Goal: Task Accomplishment & Management: Manage account settings

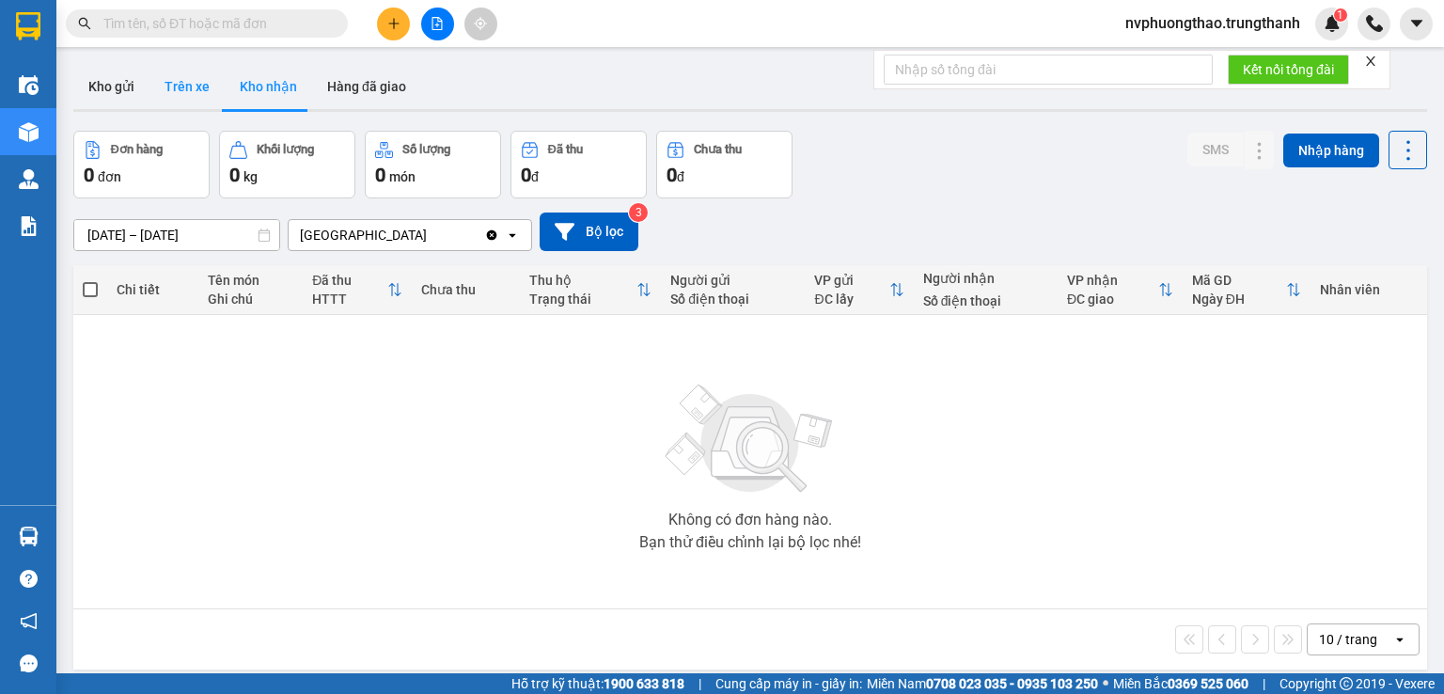
click at [184, 87] on button "Trên xe" at bounding box center [186, 86] width 75 height 45
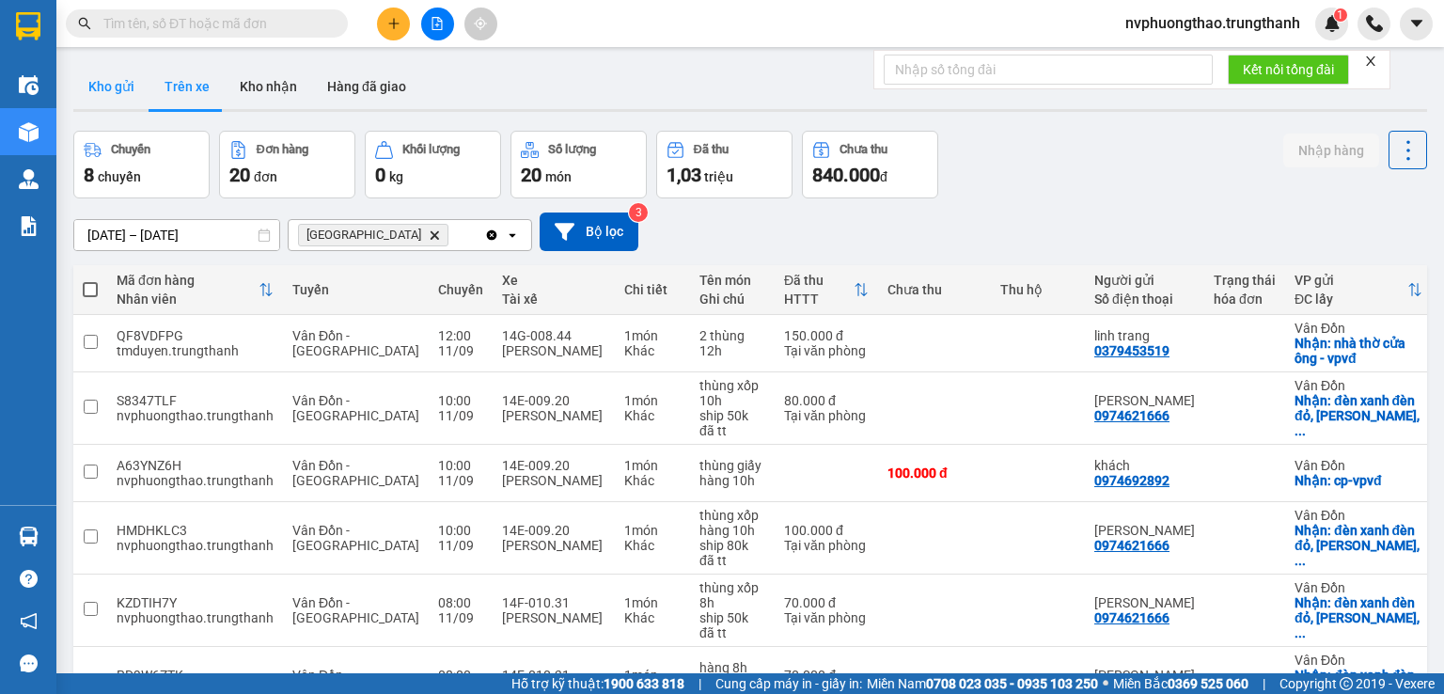
click at [117, 99] on button "Kho gửi" at bounding box center [111, 86] width 76 height 45
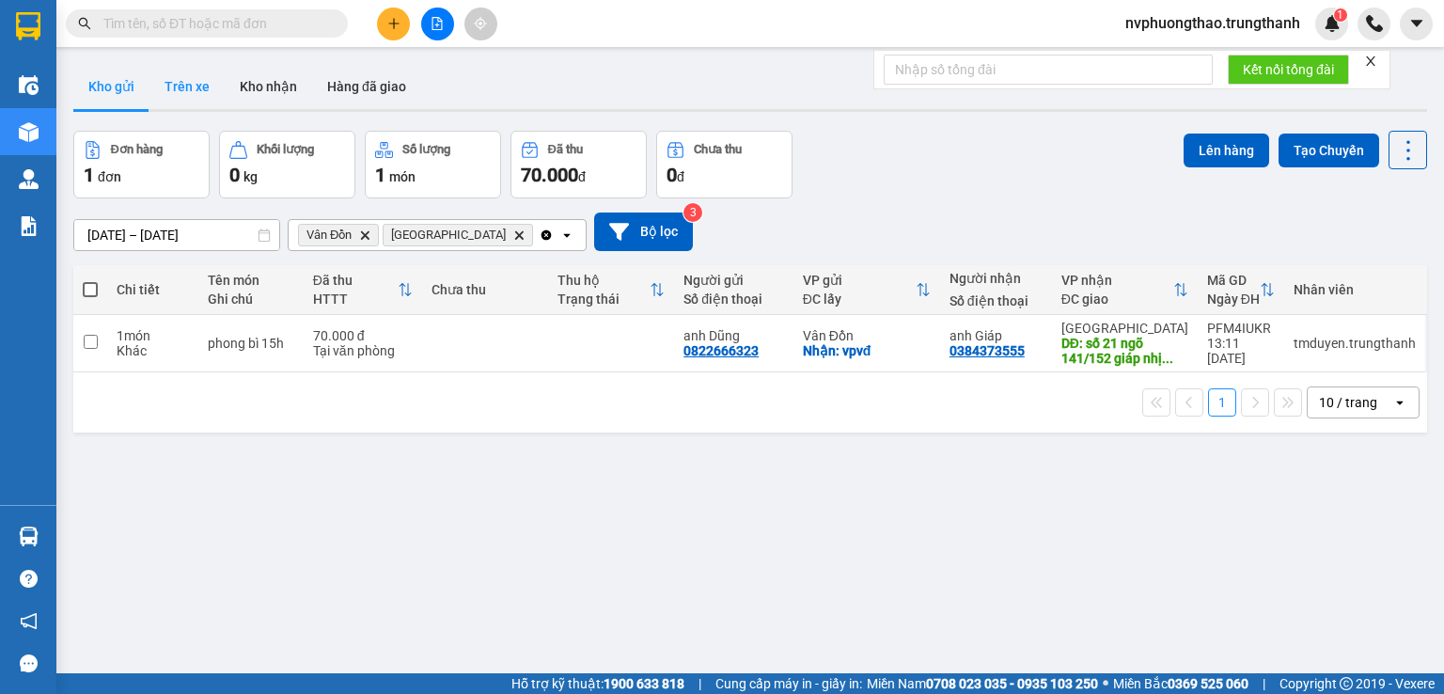
click at [186, 89] on button "Trên xe" at bounding box center [186, 86] width 75 height 45
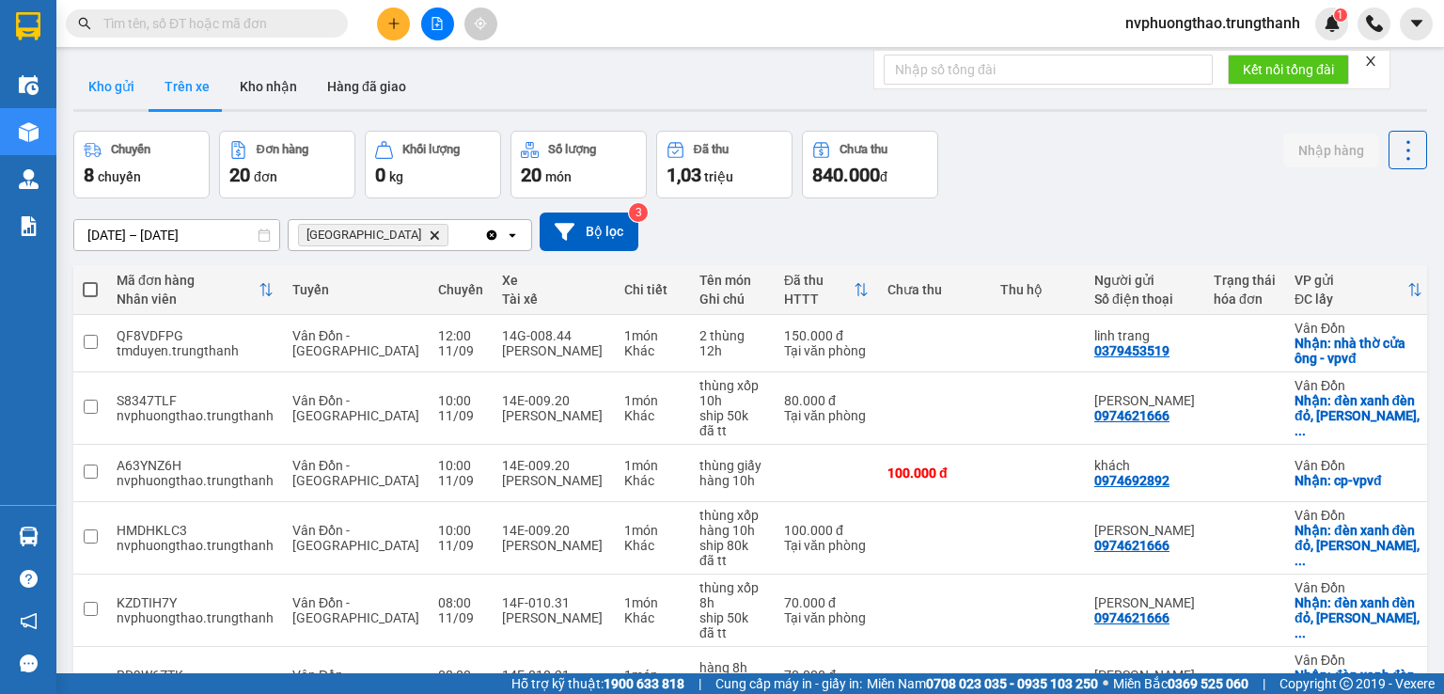
click at [118, 89] on button "Kho gửi" at bounding box center [111, 86] width 76 height 45
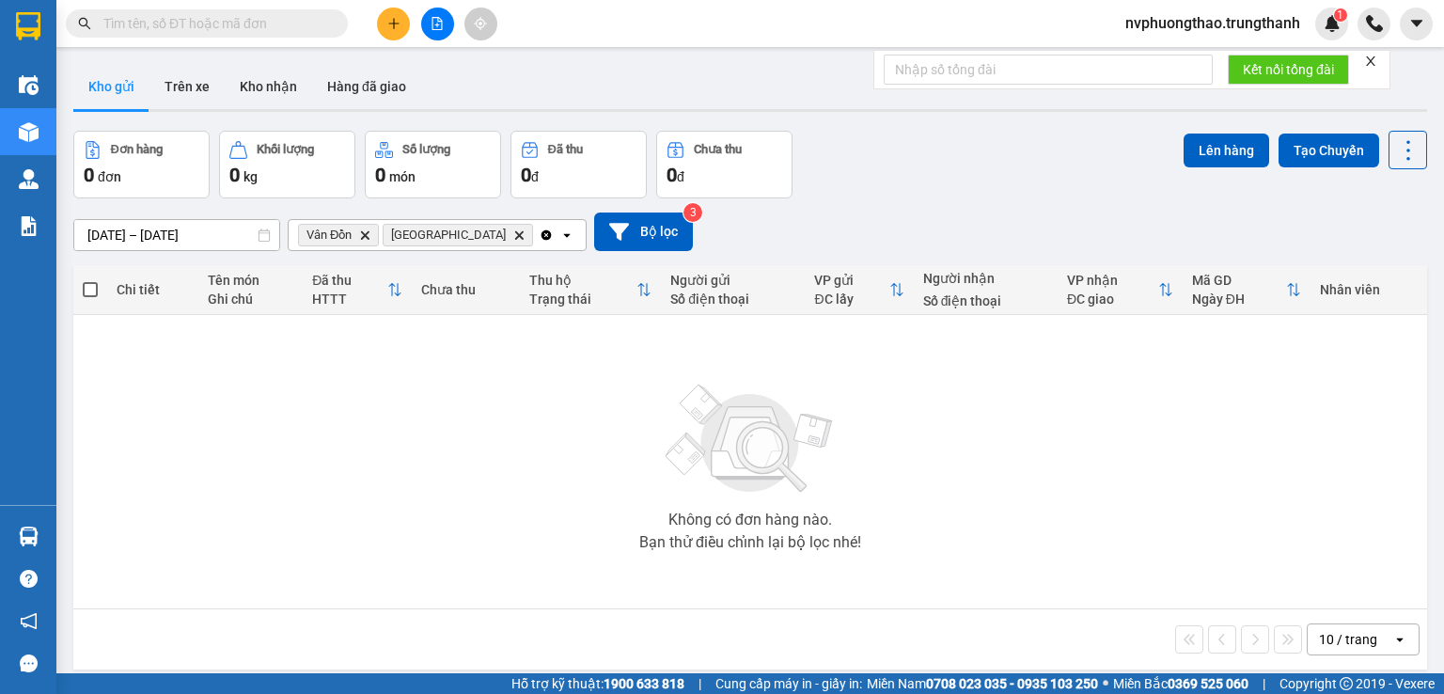
click at [515, 238] on icon "Hà Nội, close by backspace" at bounding box center [519, 234] width 8 height 8
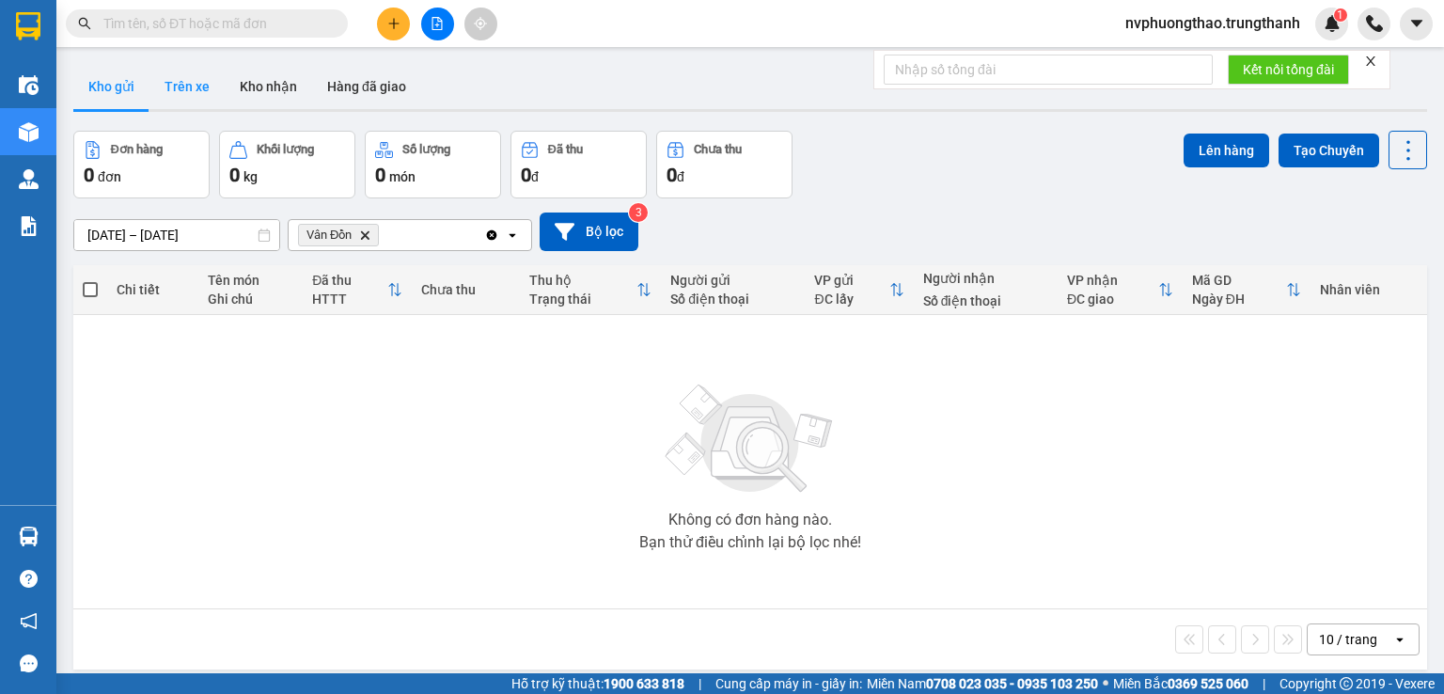
click at [185, 95] on button "Trên xe" at bounding box center [186, 86] width 75 height 45
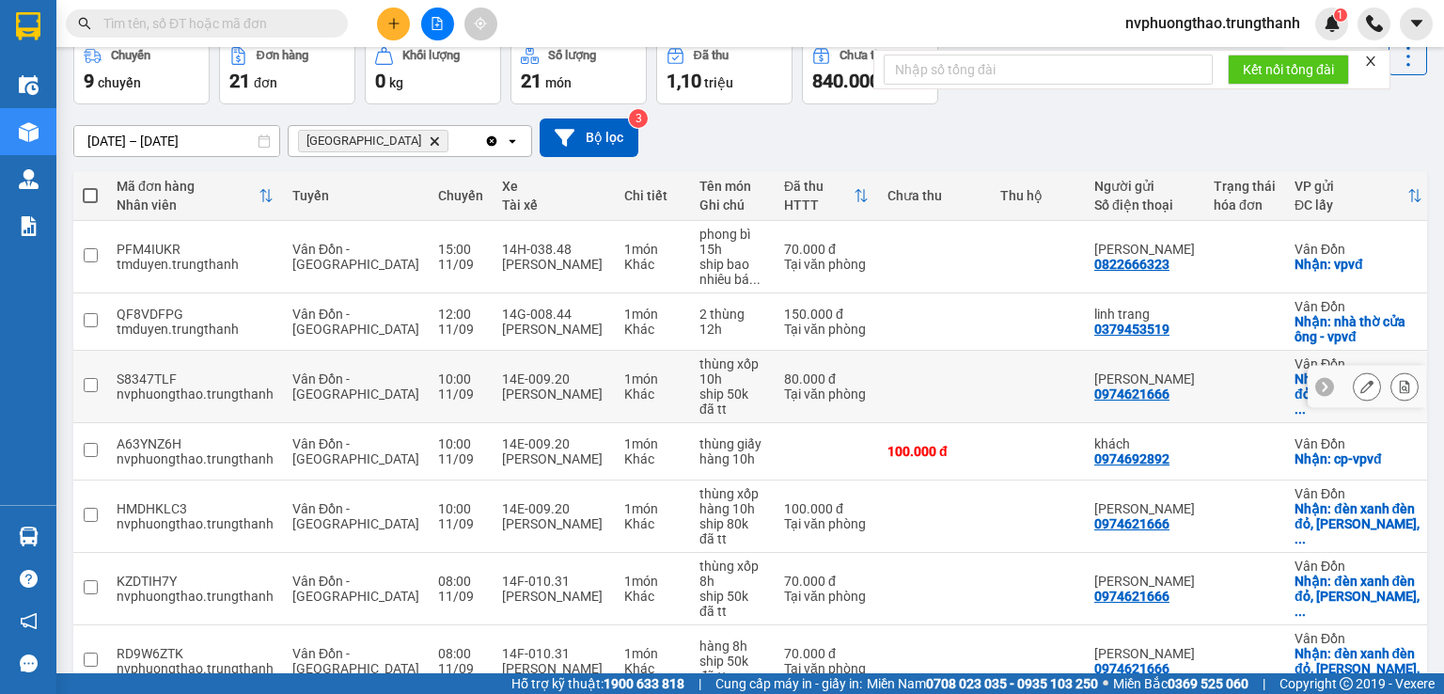
scroll to position [156, 0]
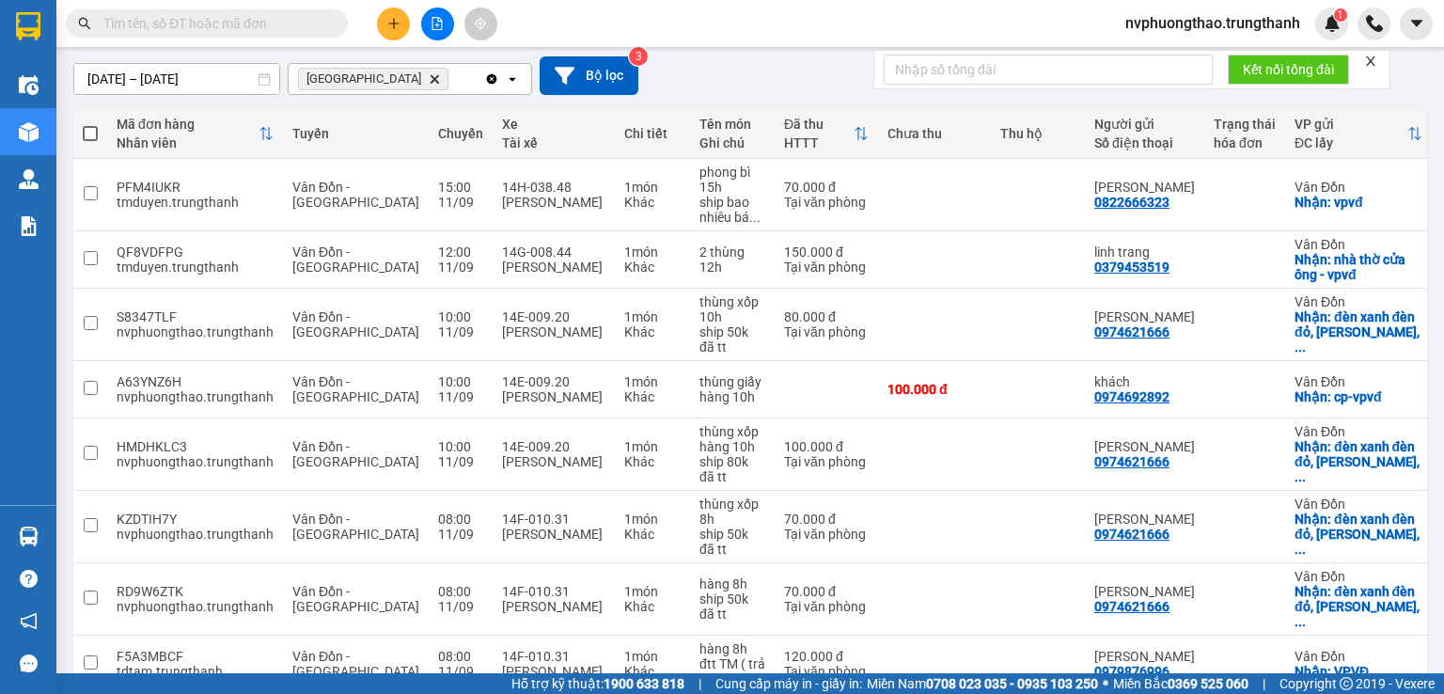
click at [1232, 22] on span "nvphuongthao.trungthanh" at bounding box center [1212, 23] width 205 height 24
click at [1140, 66] on span "Đăng xuất" at bounding box center [1219, 58] width 170 height 21
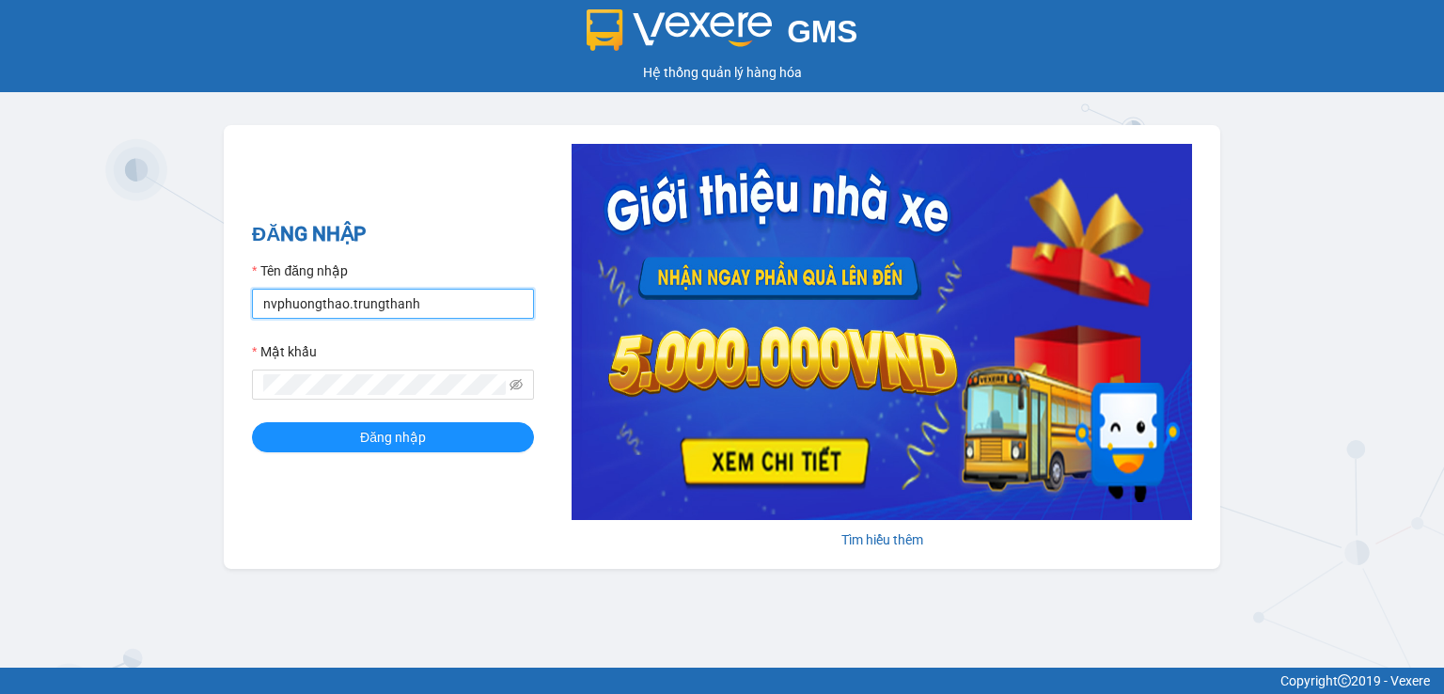
click at [354, 299] on input "nvphuongthao.trungthanh" at bounding box center [393, 304] width 282 height 30
type input "tdtam.trungthanh"
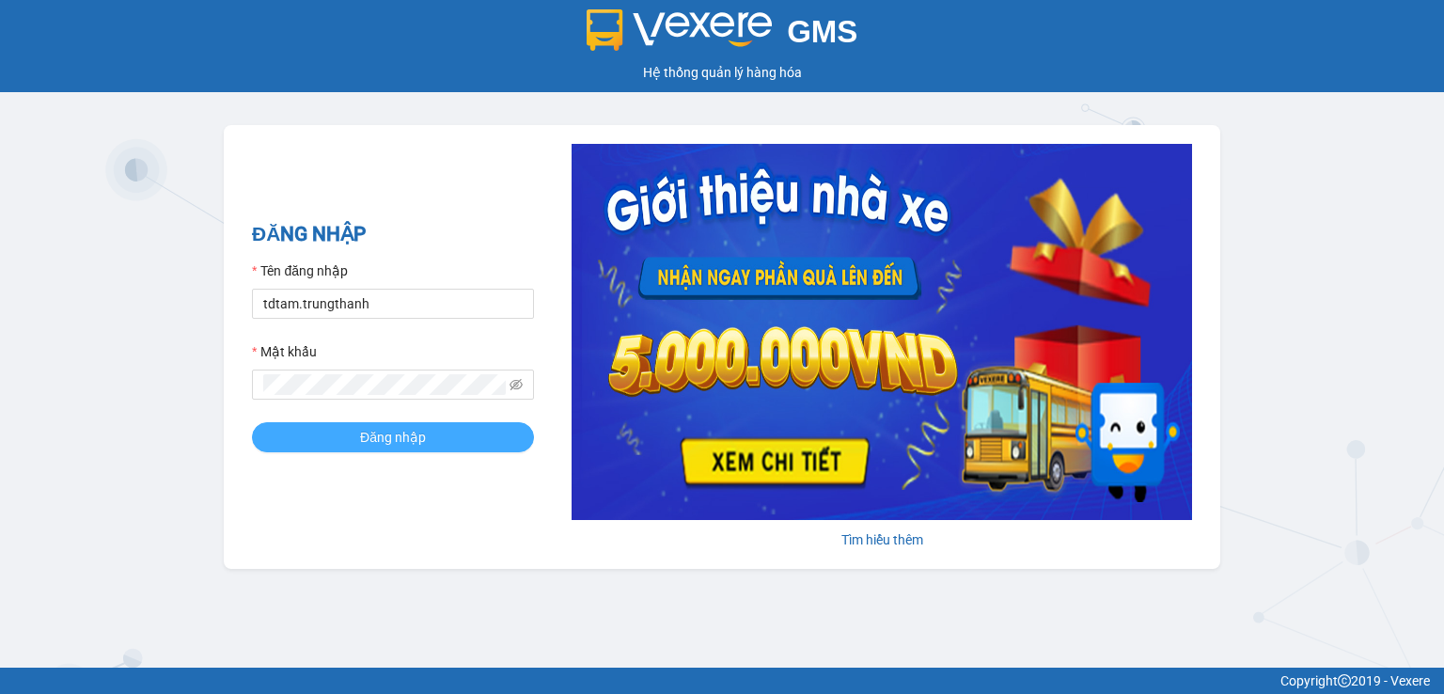
click at [401, 433] on span "Đăng nhập" at bounding box center [393, 437] width 66 height 21
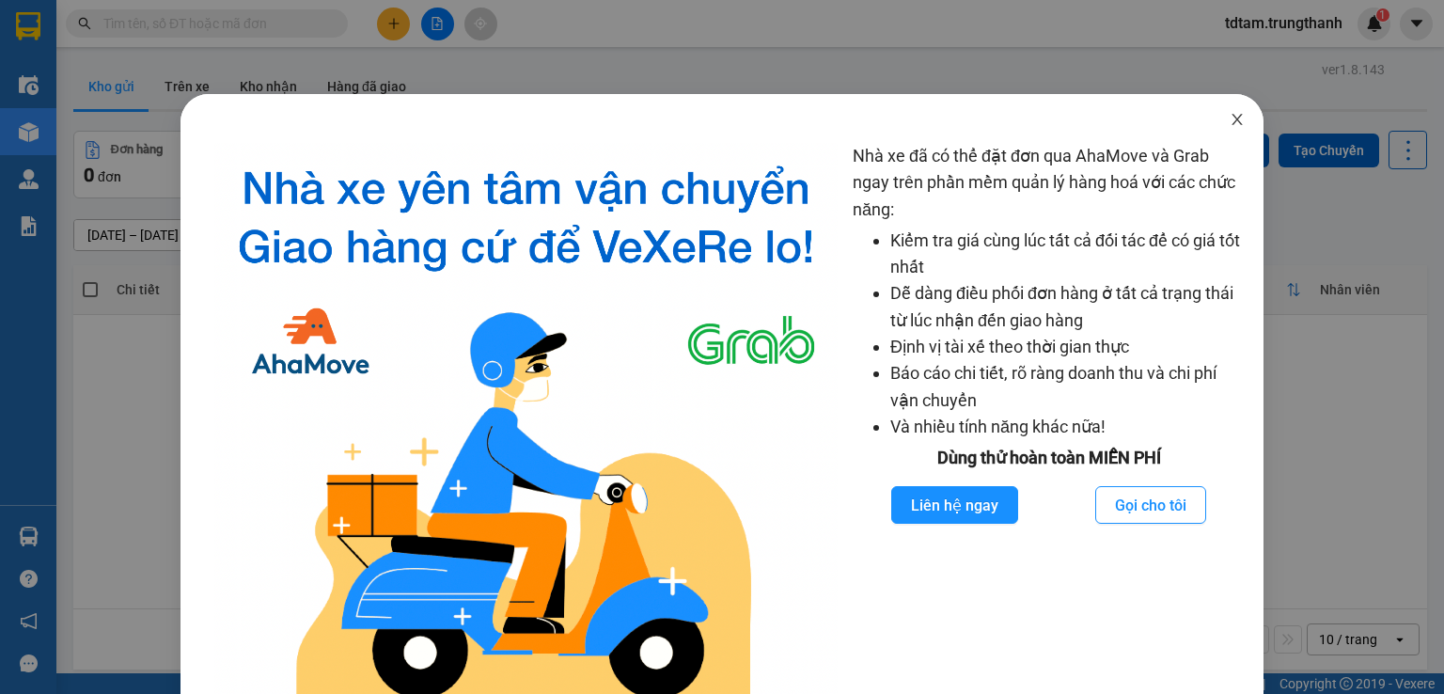
click at [1230, 118] on icon "close" at bounding box center [1237, 119] width 15 height 15
